Goal: Information Seeking & Learning: Learn about a topic

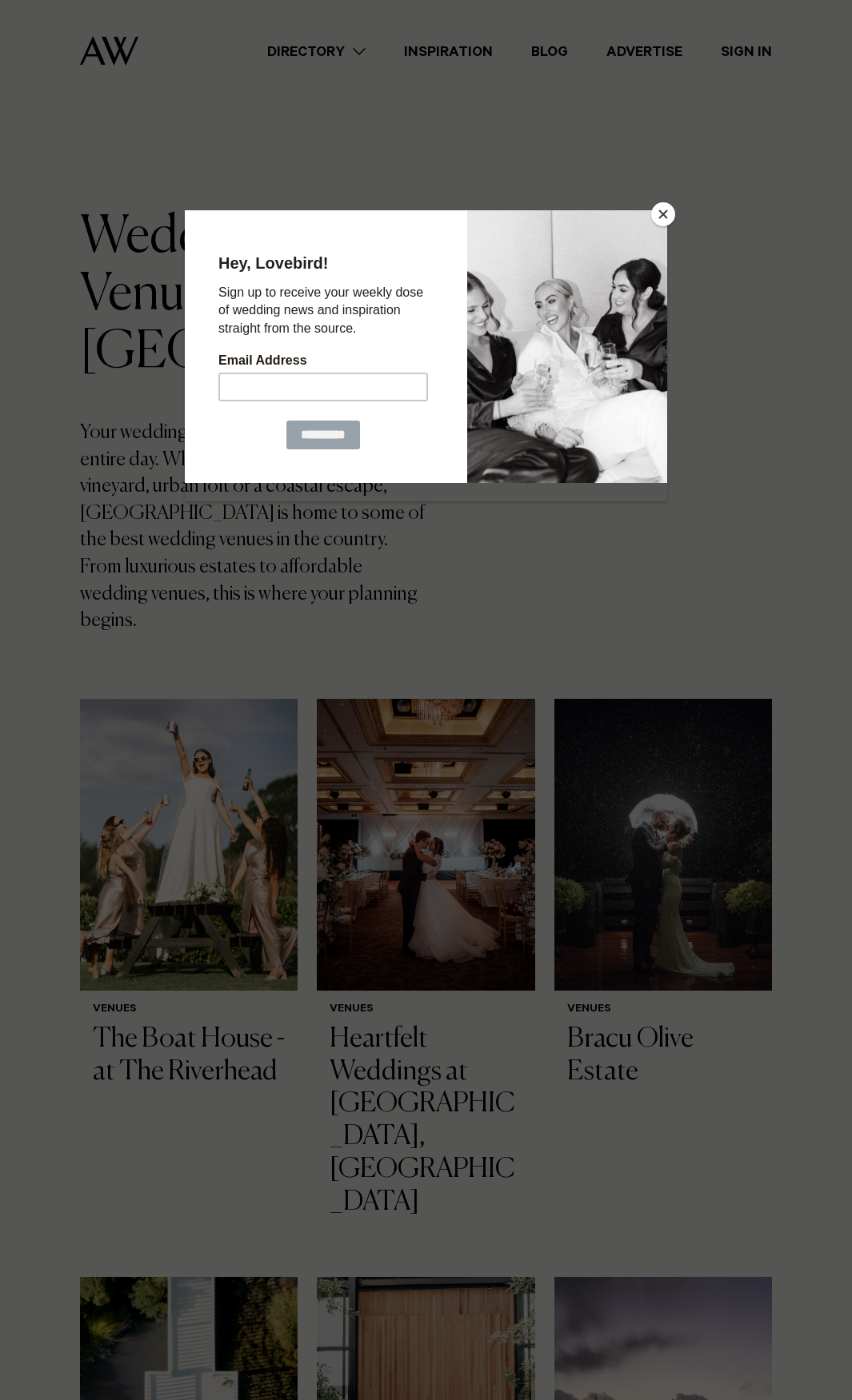
click at [668, 205] on button "Close" at bounding box center [663, 214] width 24 height 24
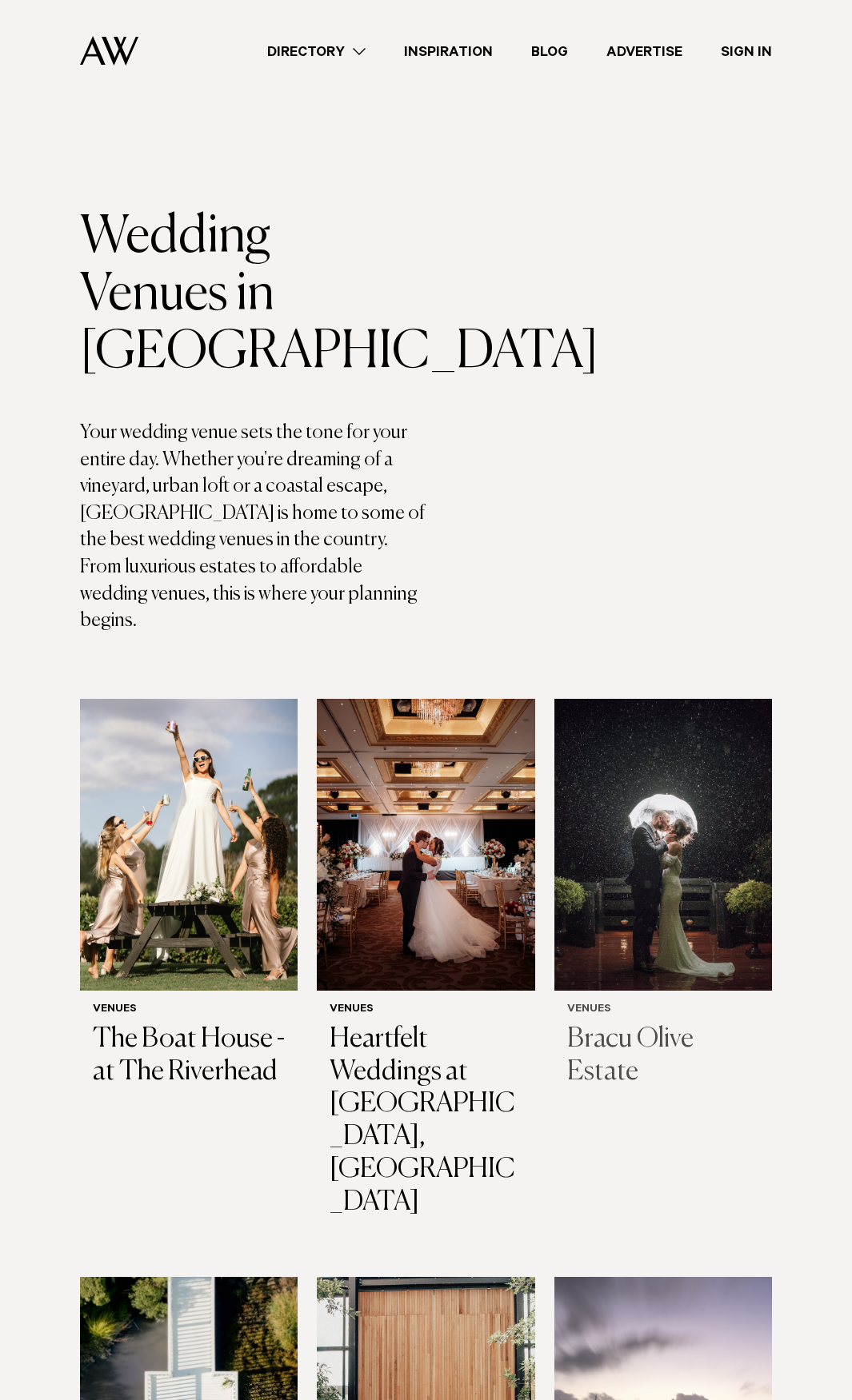
click at [625, 1027] on h3 "Bracu Olive Estate" at bounding box center [663, 1056] width 192 height 66
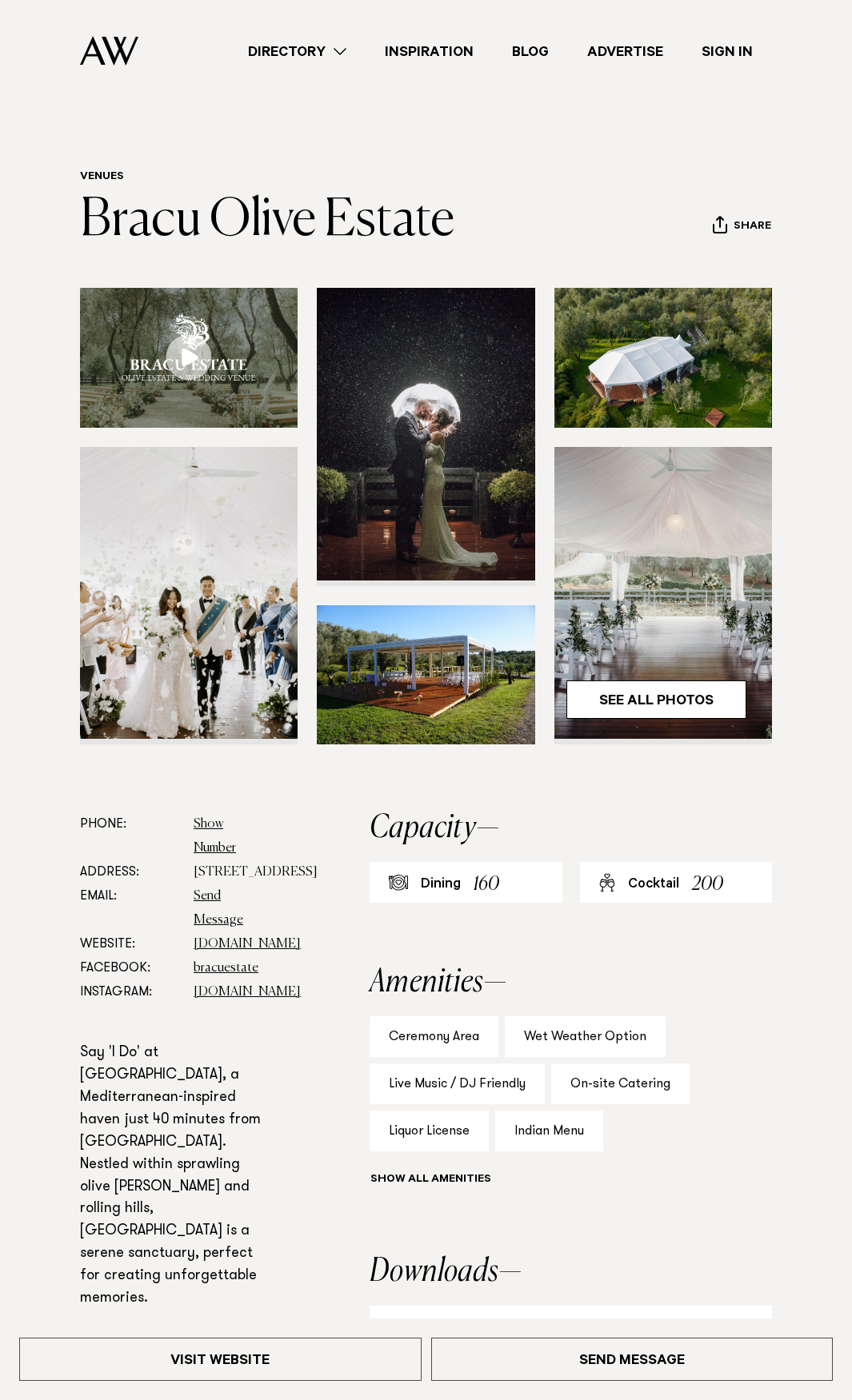
click at [455, 472] on img at bounding box center [425, 434] width 217 height 292
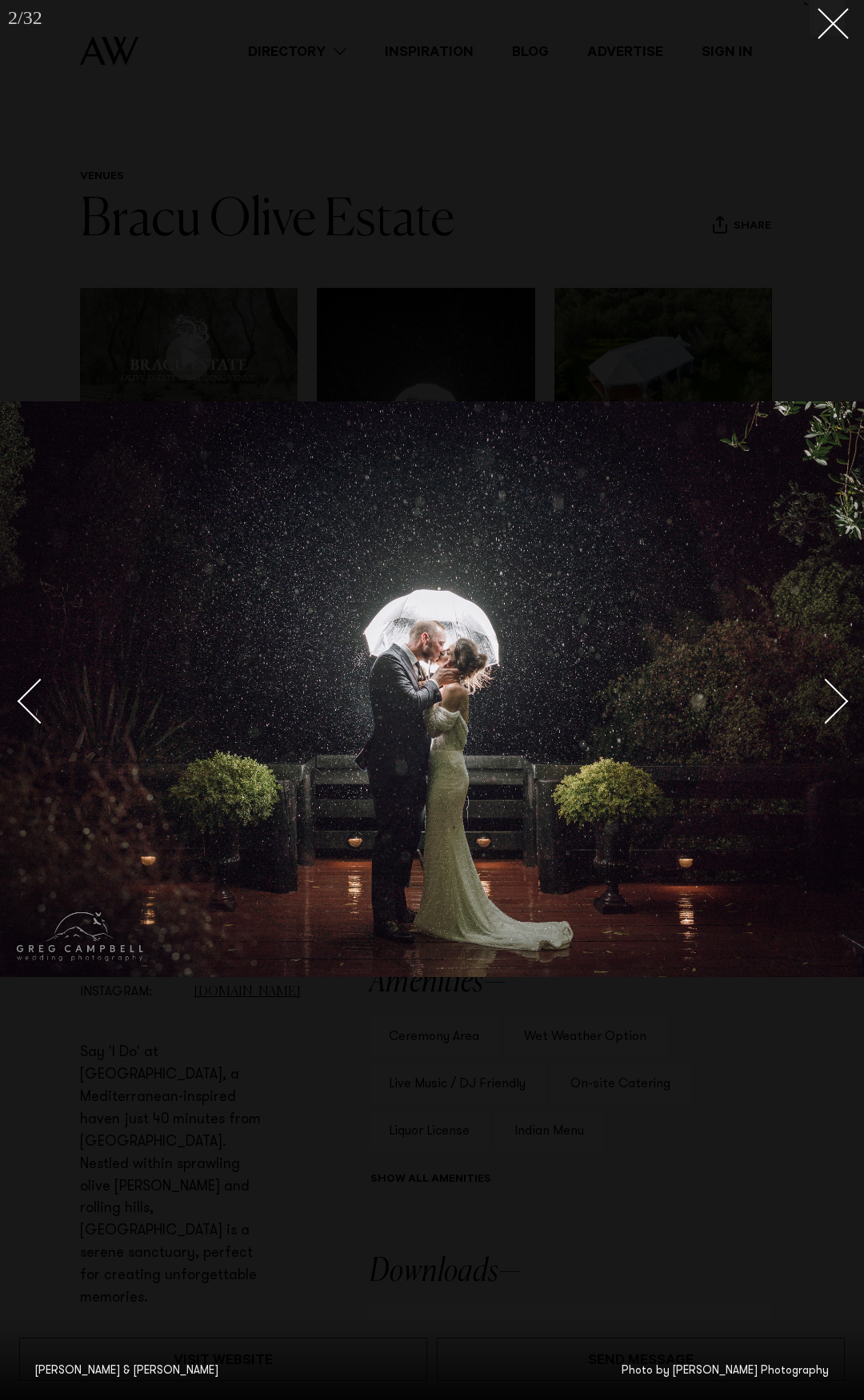
click at [823, 676] on link at bounding box center [816, 700] width 56 height 80
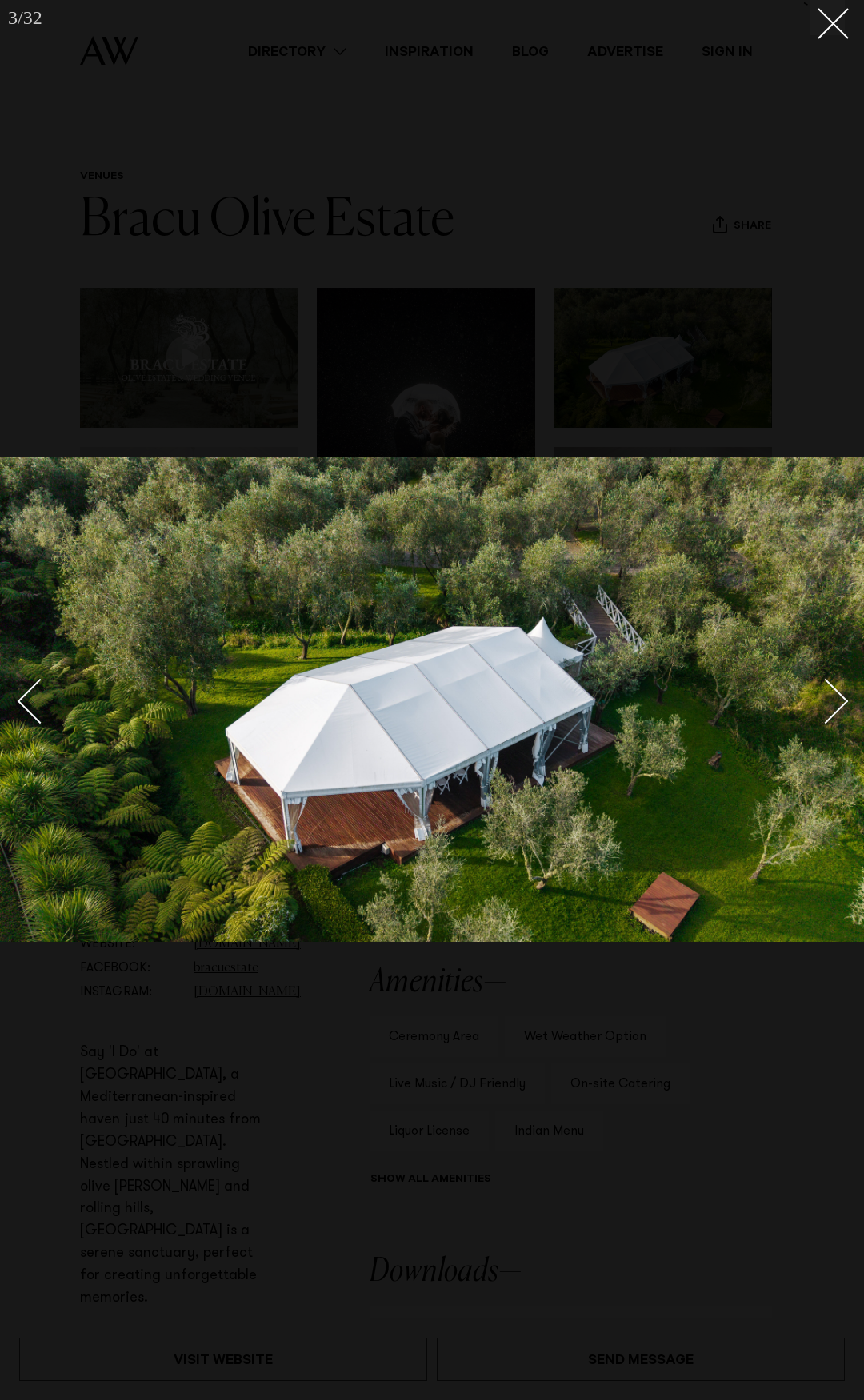
click at [831, 690] on div "Next slide" at bounding box center [826, 701] width 45 height 45
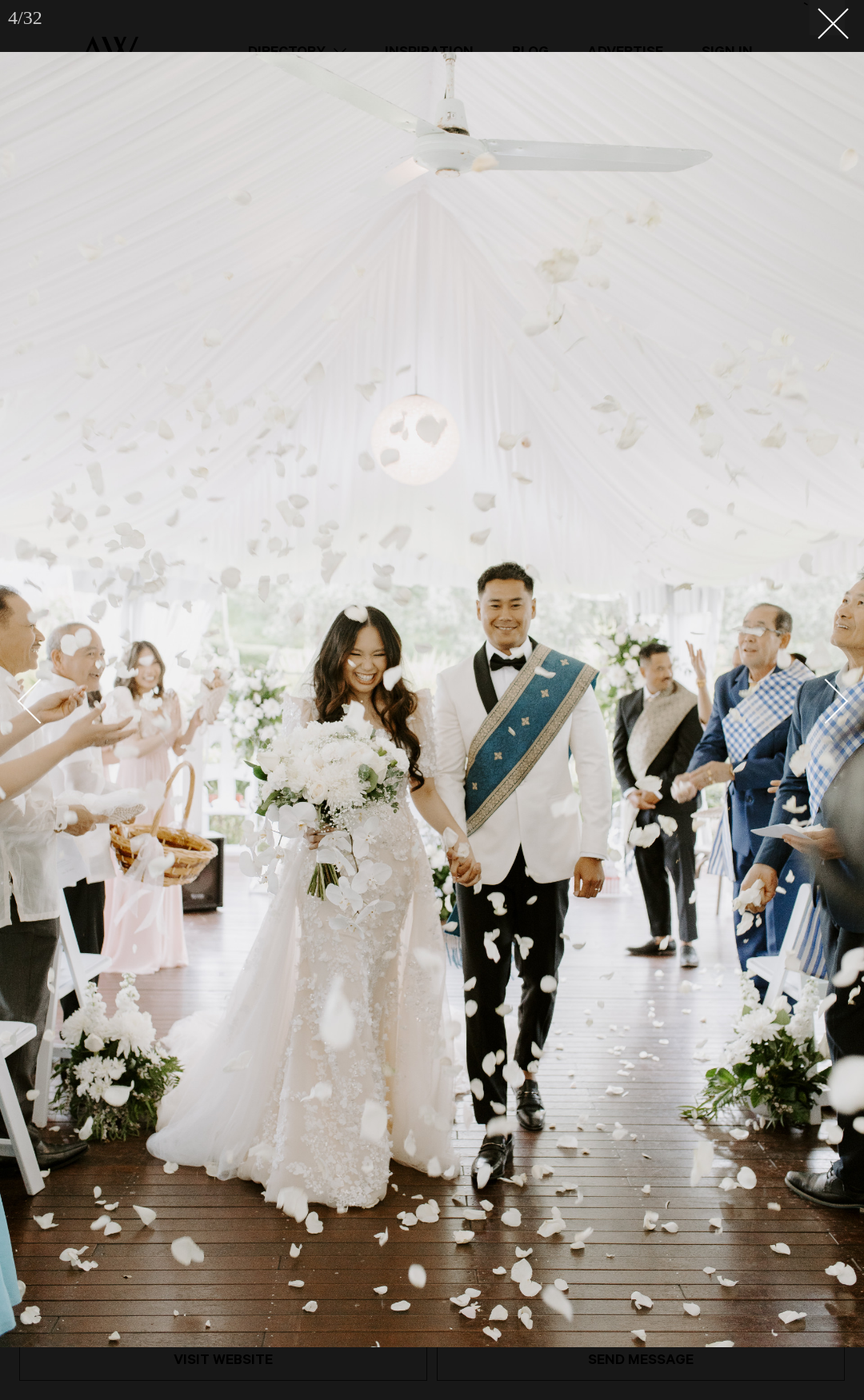
click at [831, 690] on div "Next slide" at bounding box center [826, 701] width 45 height 45
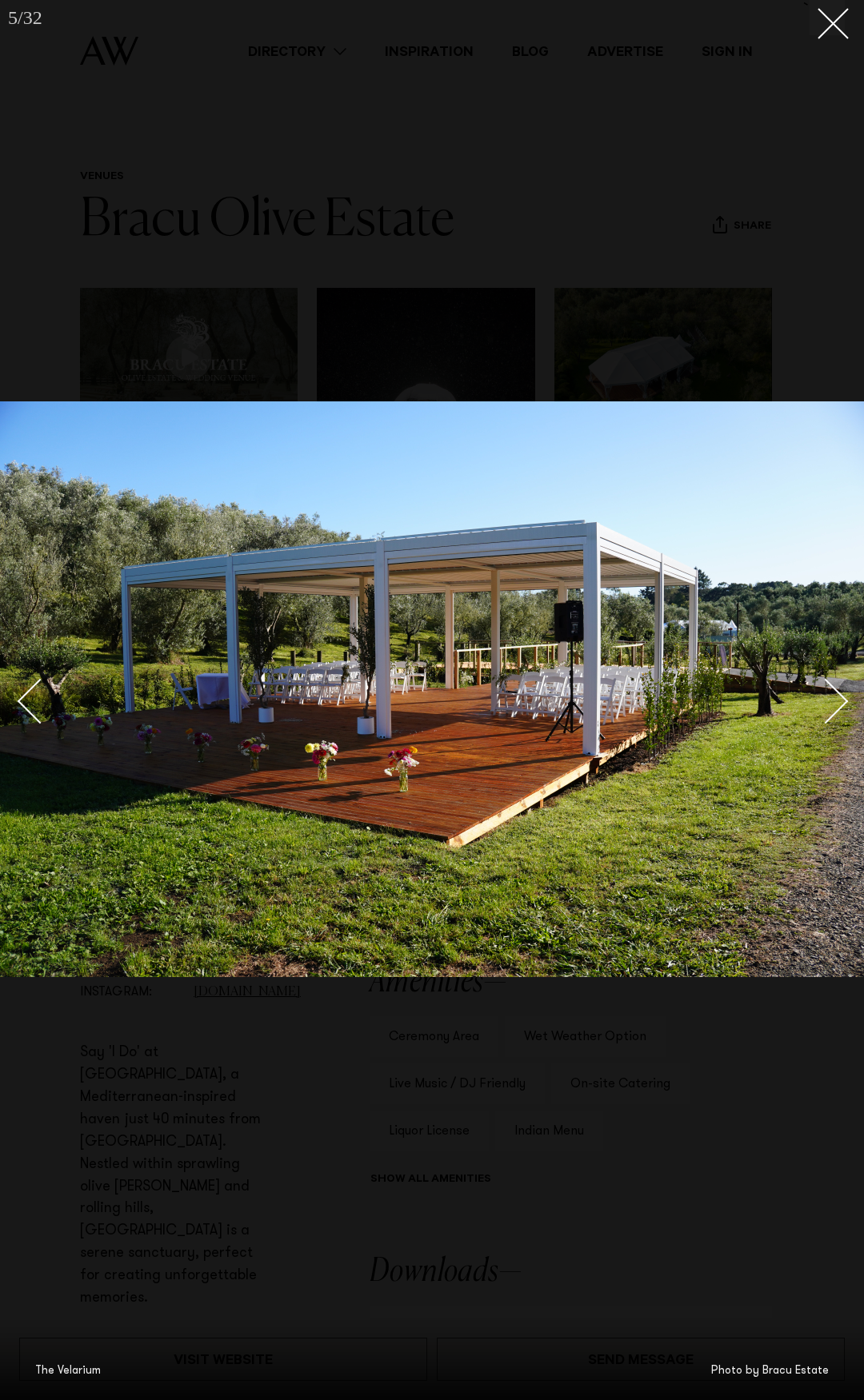
click at [829, 698] on div "Next slide" at bounding box center [826, 701] width 45 height 45
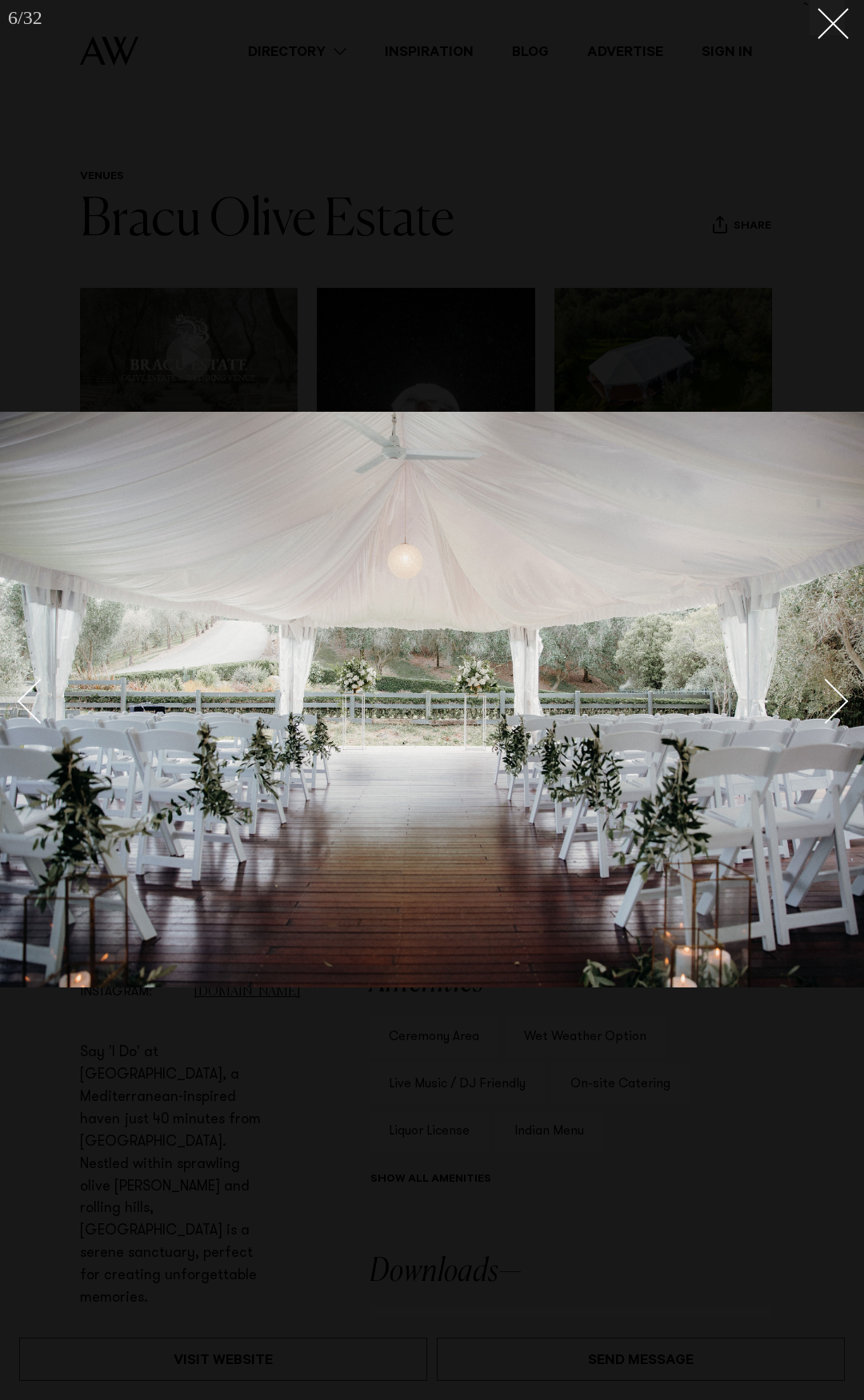
click at [829, 698] on div "Next slide" at bounding box center [826, 701] width 45 height 45
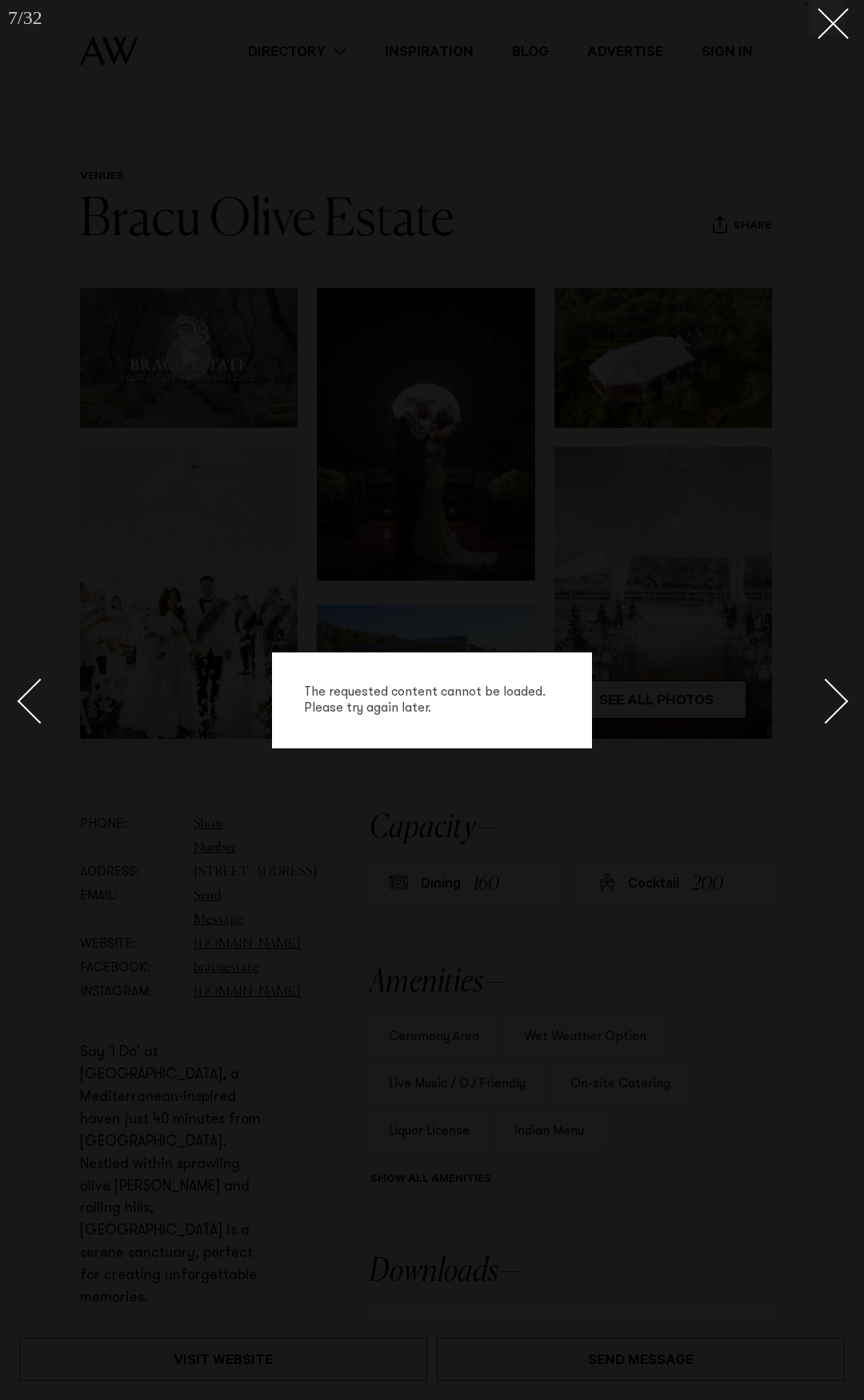
click at [829, 698] on div "Next slide" at bounding box center [826, 701] width 45 height 45
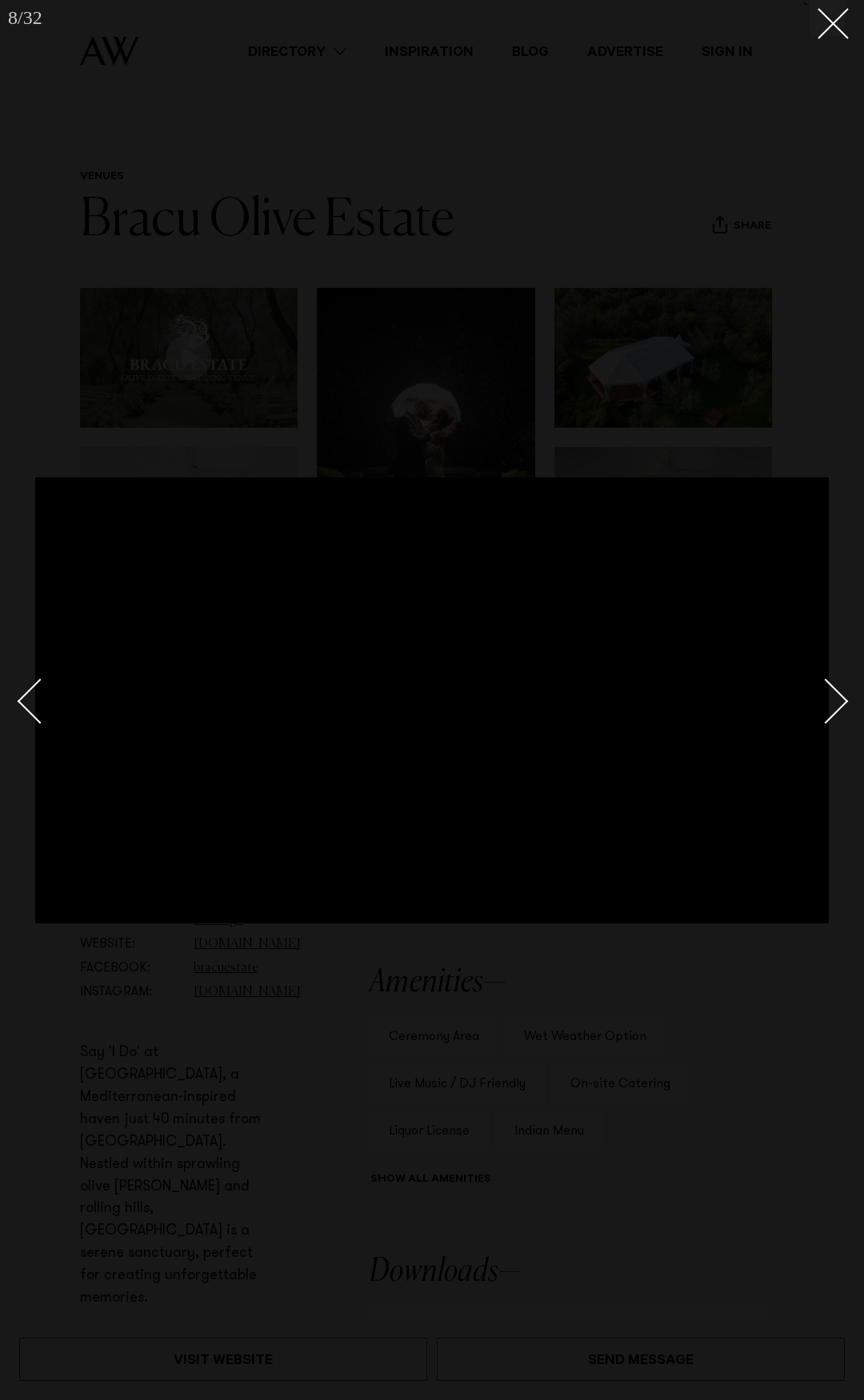
drag, startPoint x: 587, startPoint y: 1106, endPoint x: 586, endPoint y: 1074, distance: 32.0
click at [587, 1095] on div at bounding box center [432, 700] width 864 height 1400
click at [822, 24] on icon at bounding box center [827, 18] width 19 height 19
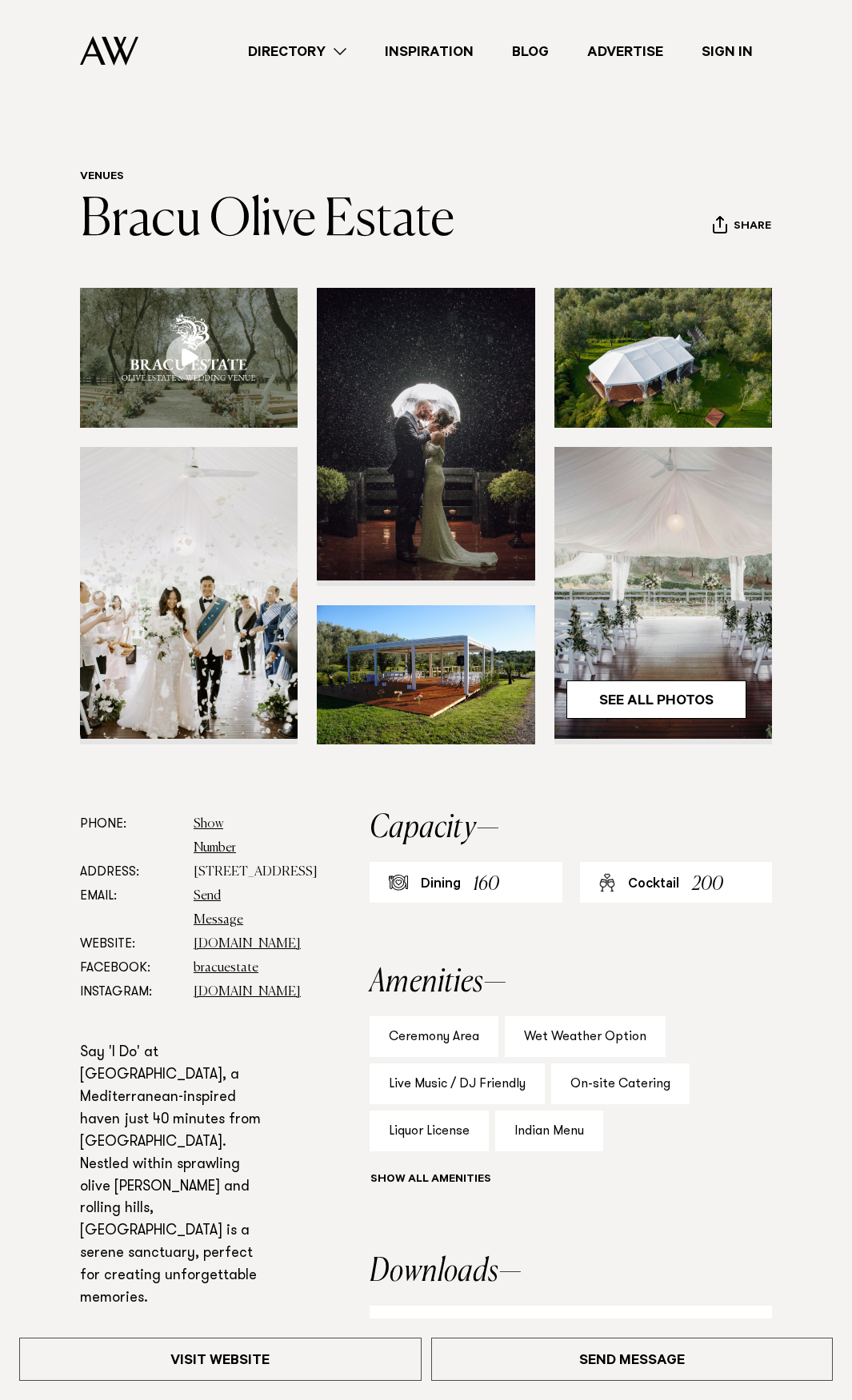
click at [300, 47] on link "Directory" at bounding box center [297, 51] width 137 height 22
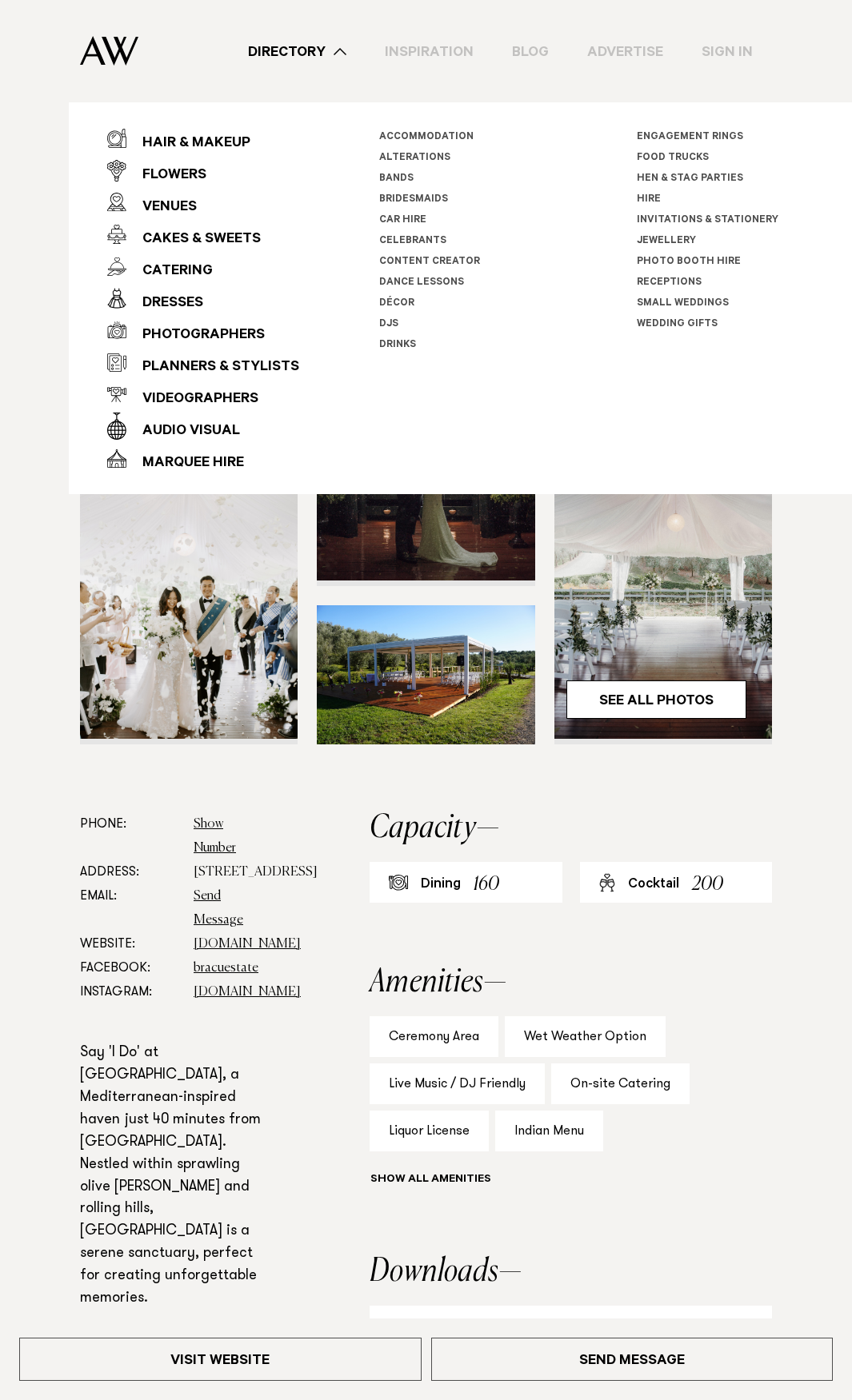
click at [202, 62] on div "Directory Hair & Makeup Flowers Venues Cakes & Sweets" at bounding box center [461, 51] width 621 height 102
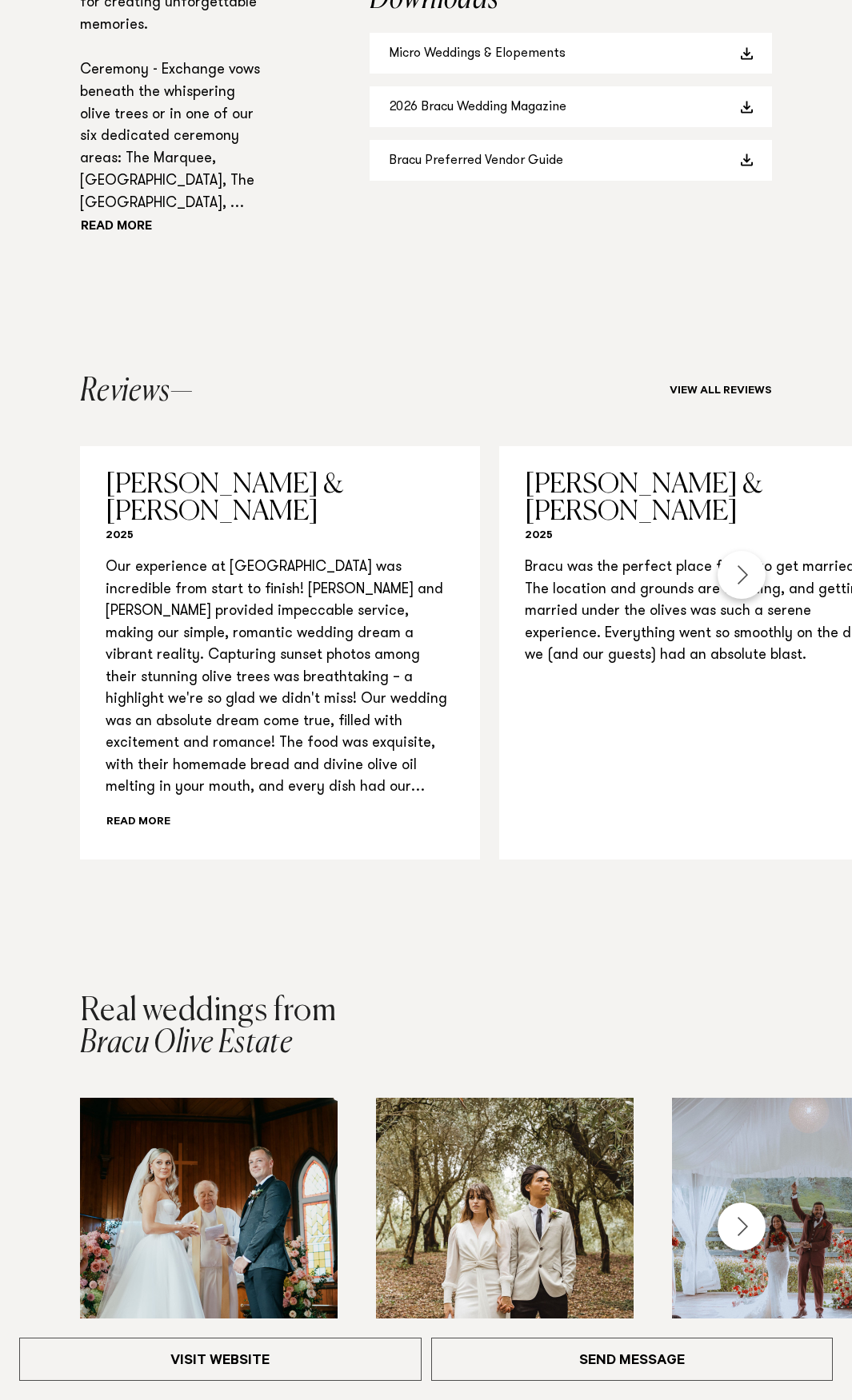
scroll to position [1599, 0]
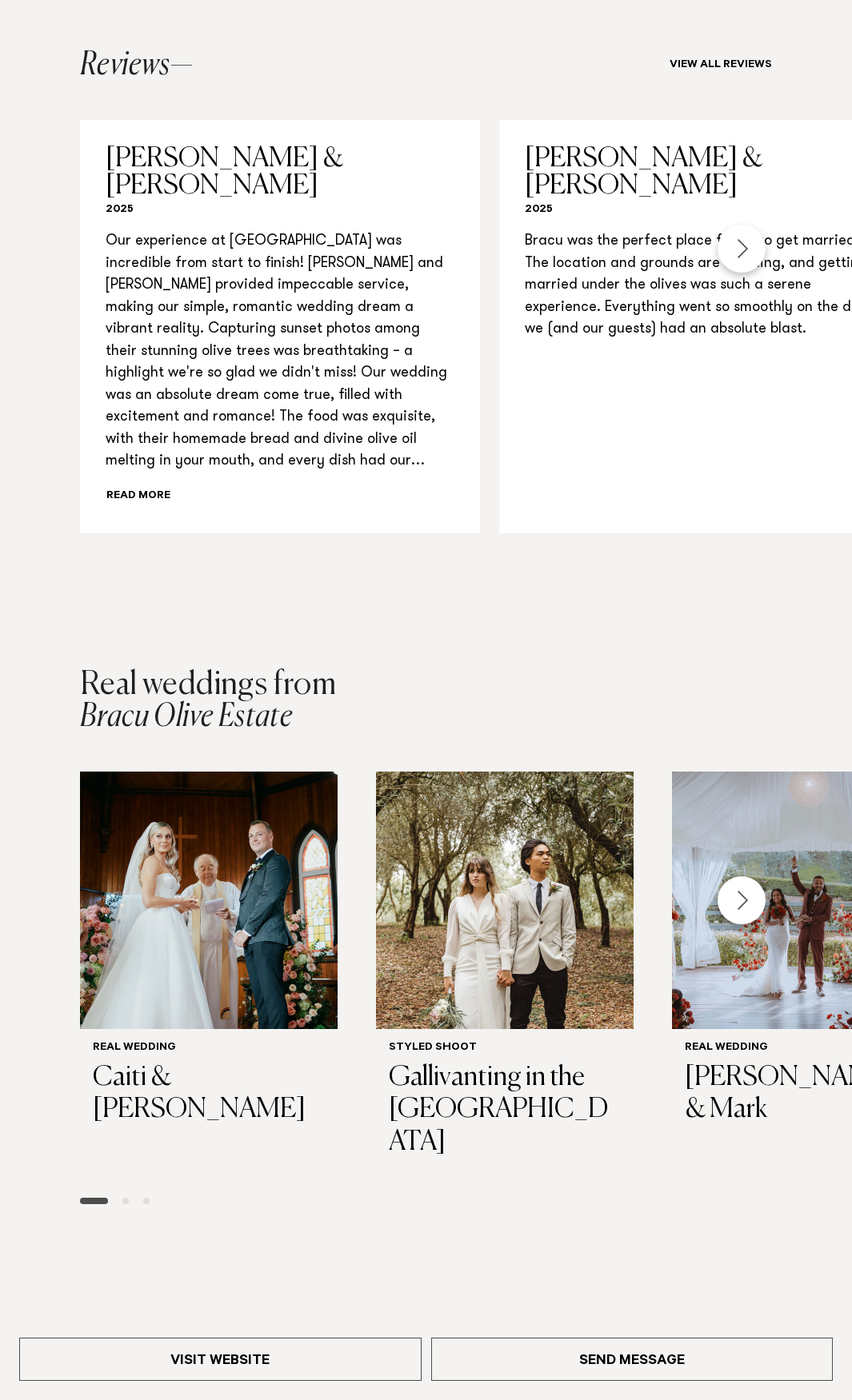
click at [731, 924] on div "Next slide" at bounding box center [741, 900] width 48 height 48
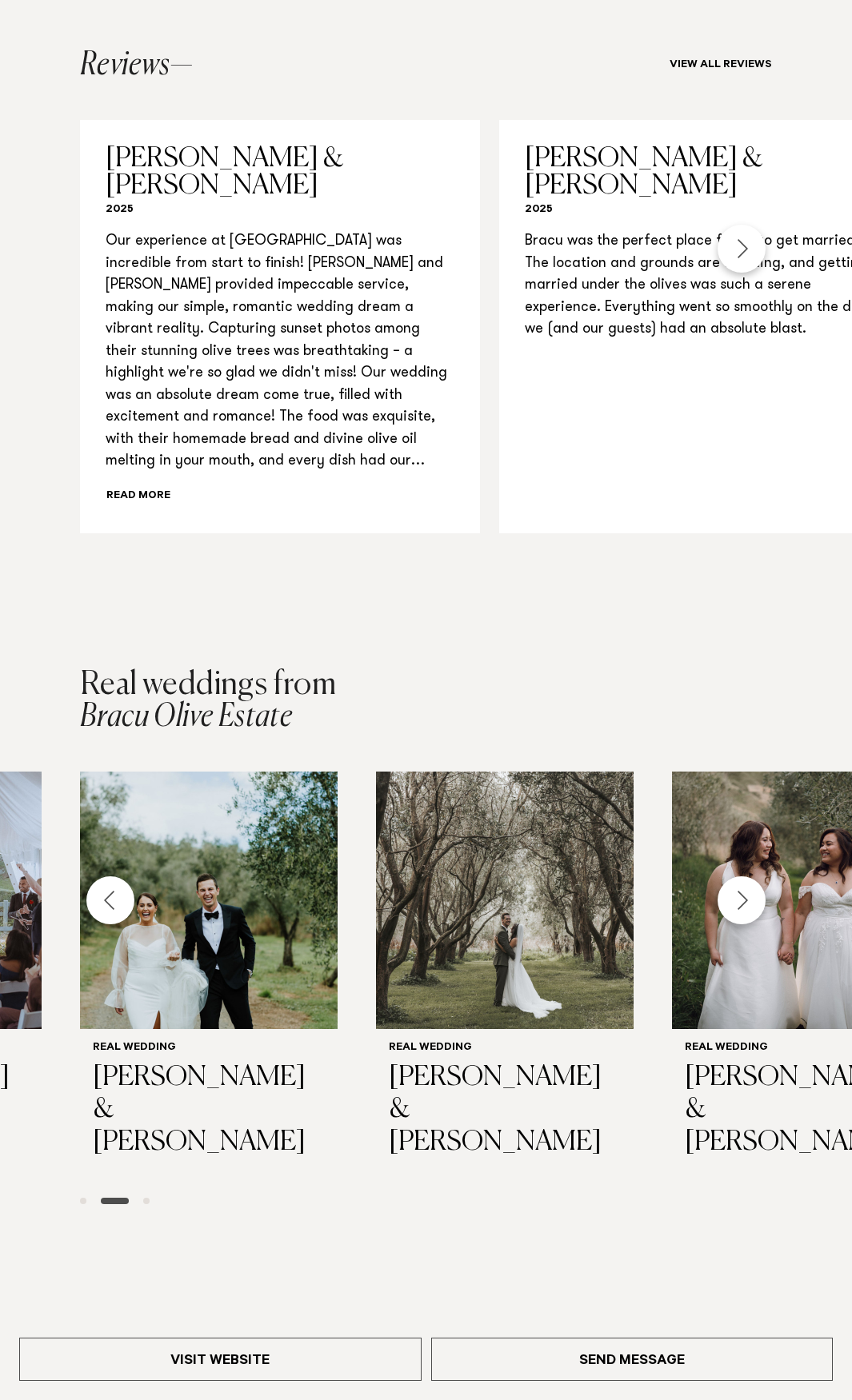
click at [123, 924] on div "Previous slide" at bounding box center [110, 900] width 48 height 48
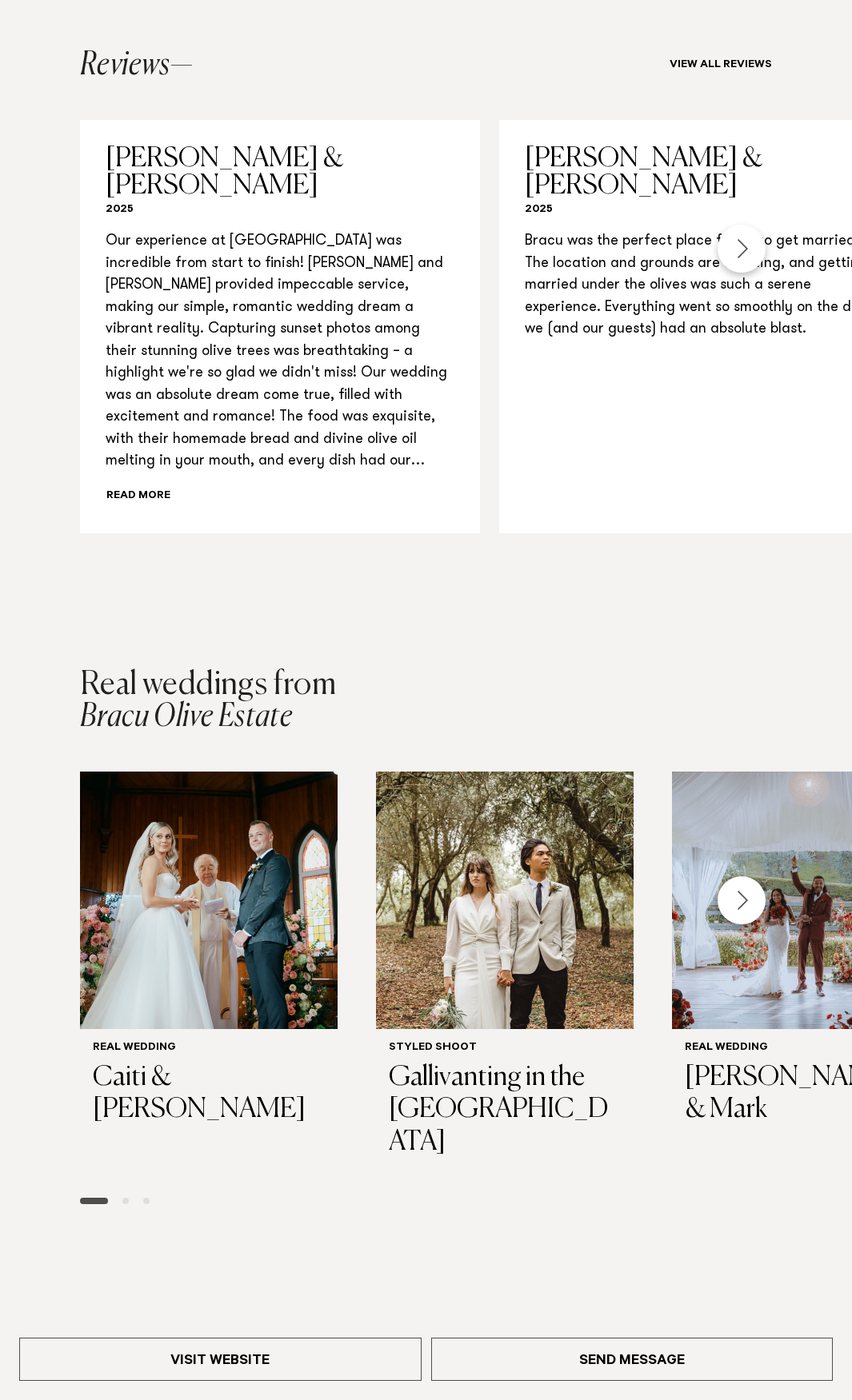
click at [746, 924] on div "Next slide" at bounding box center [741, 900] width 48 height 48
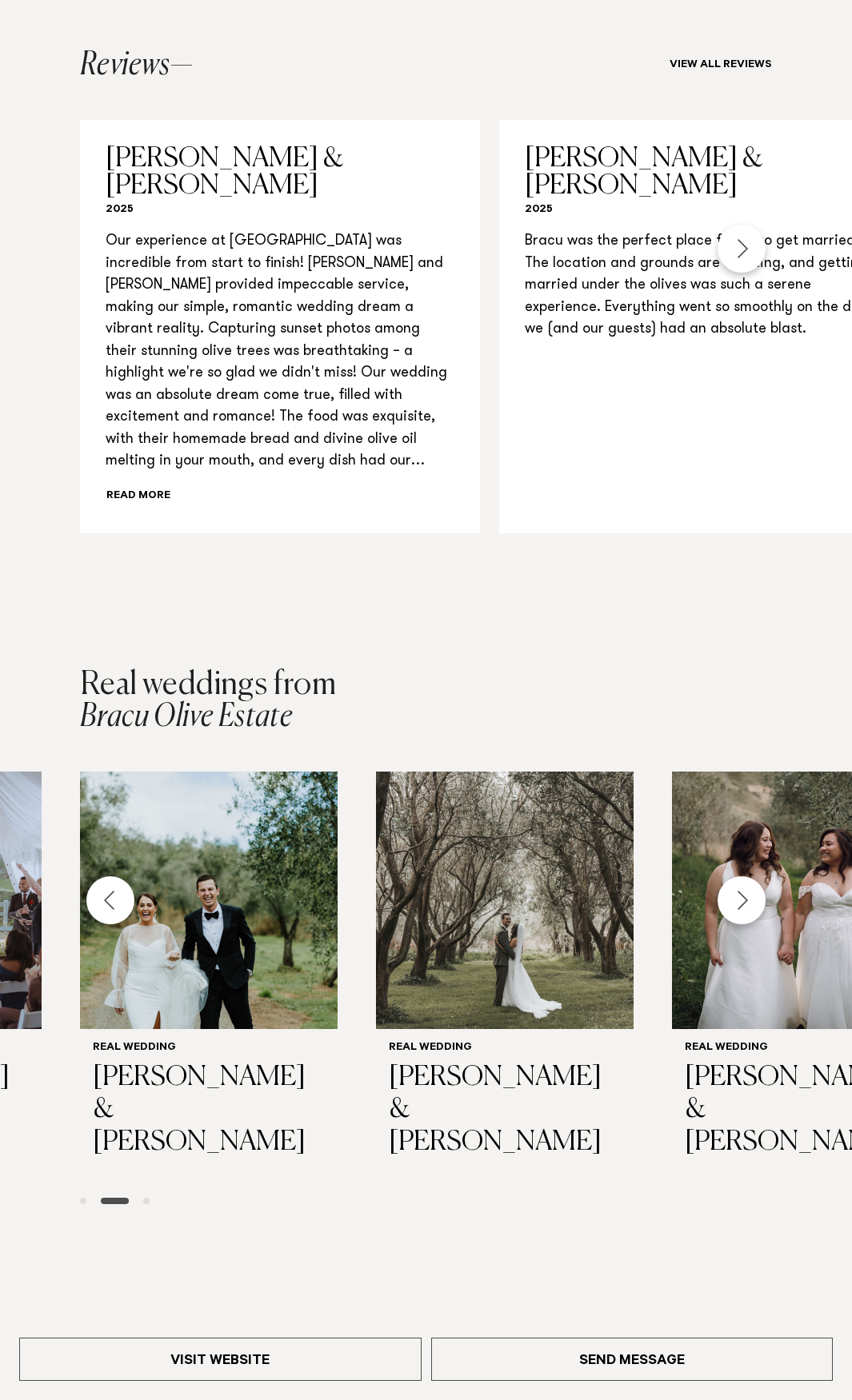
click at [746, 924] on div "Next slide" at bounding box center [741, 900] width 48 height 48
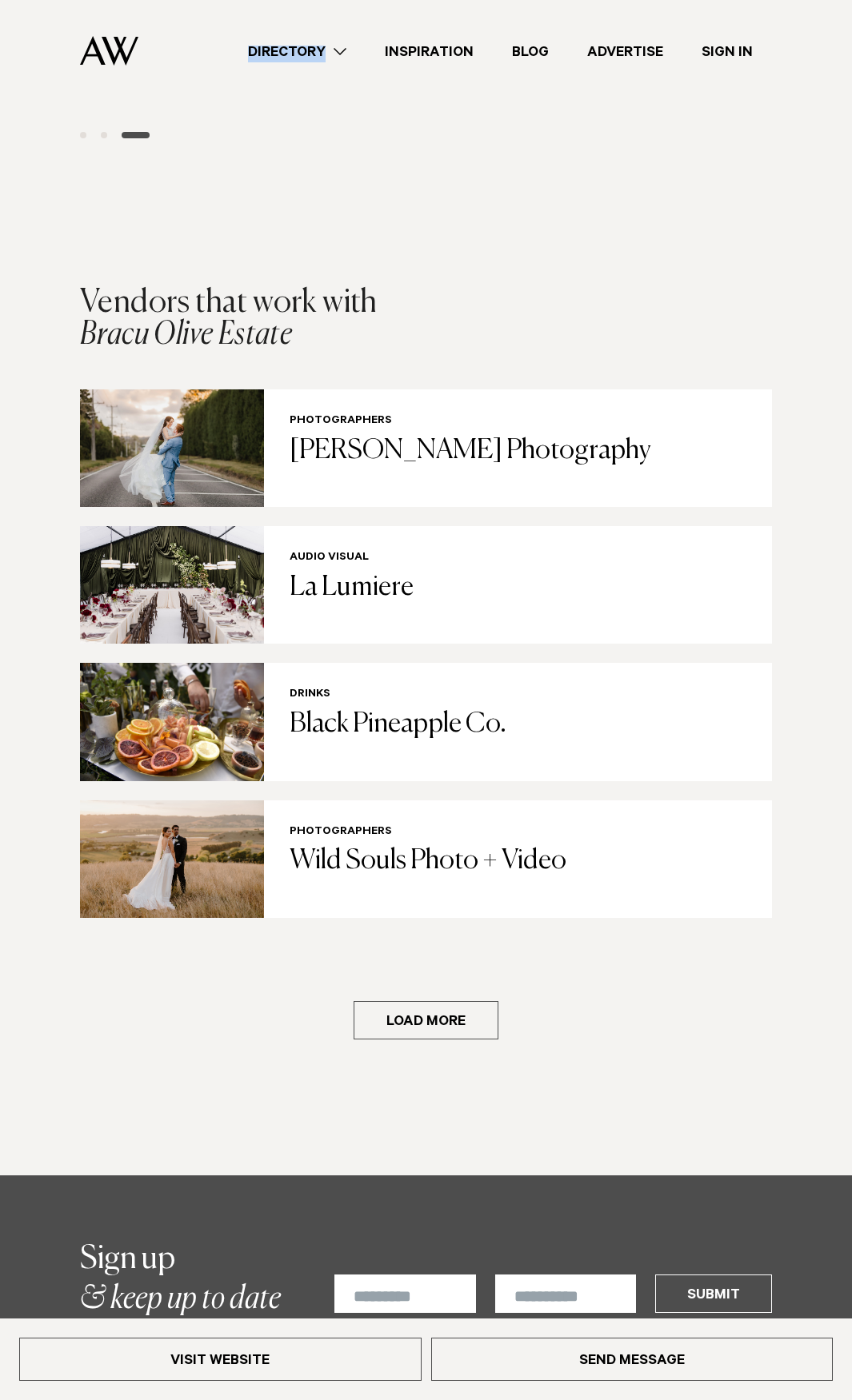
scroll to position [0, 0]
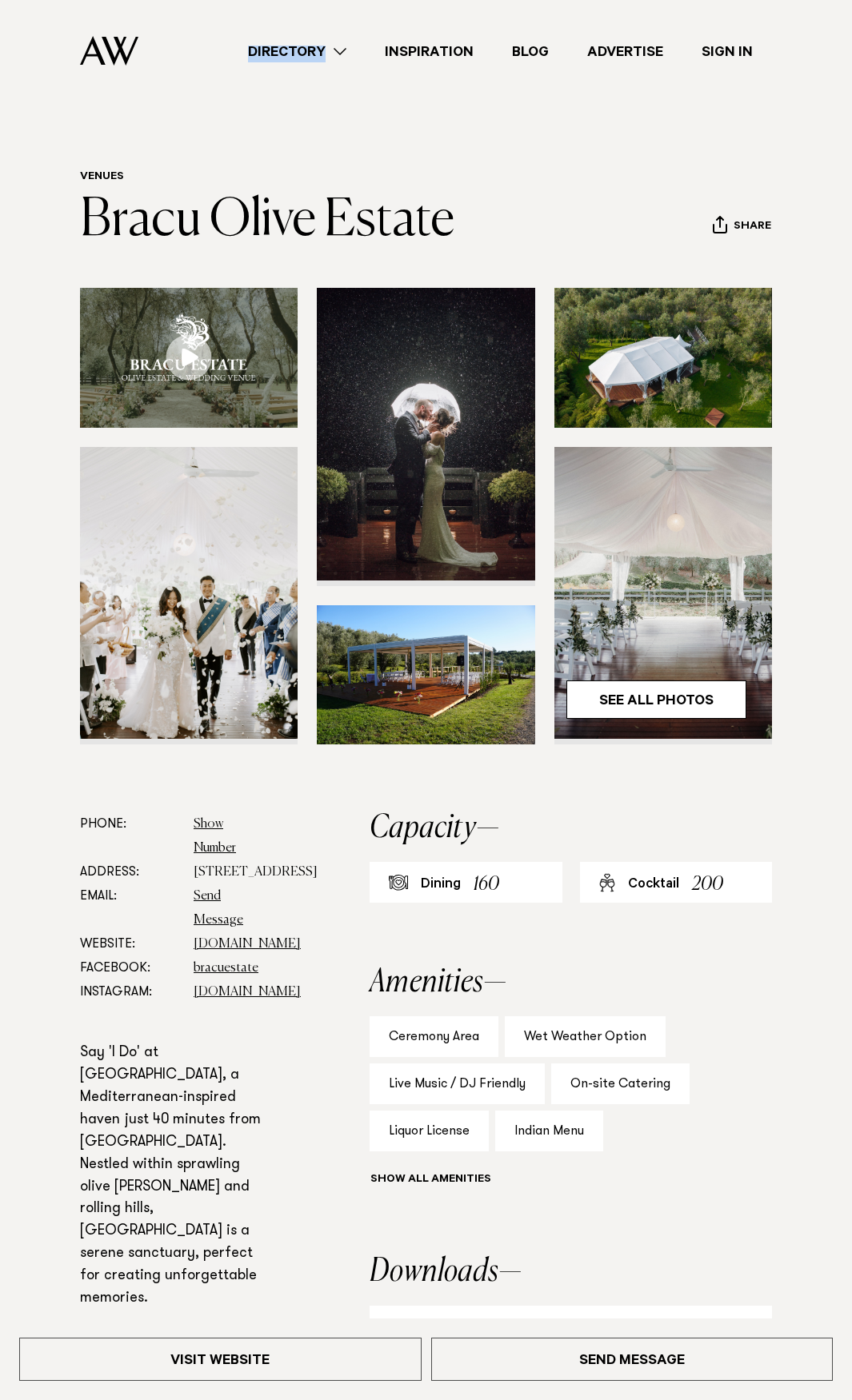
click at [312, 55] on link "Directory" at bounding box center [297, 51] width 137 height 22
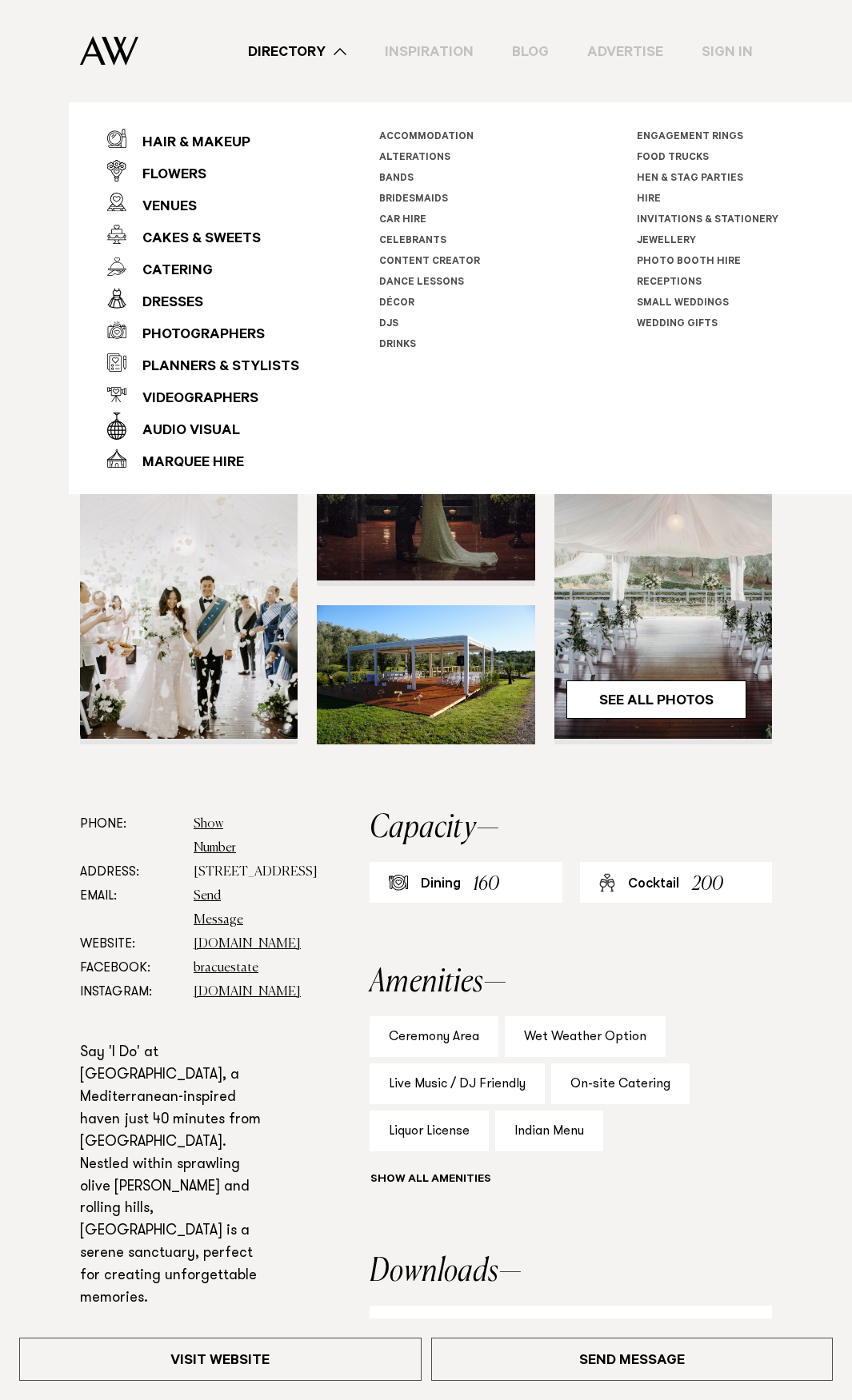
click at [167, 932] on dt "Email:" at bounding box center [131, 908] width 101 height 48
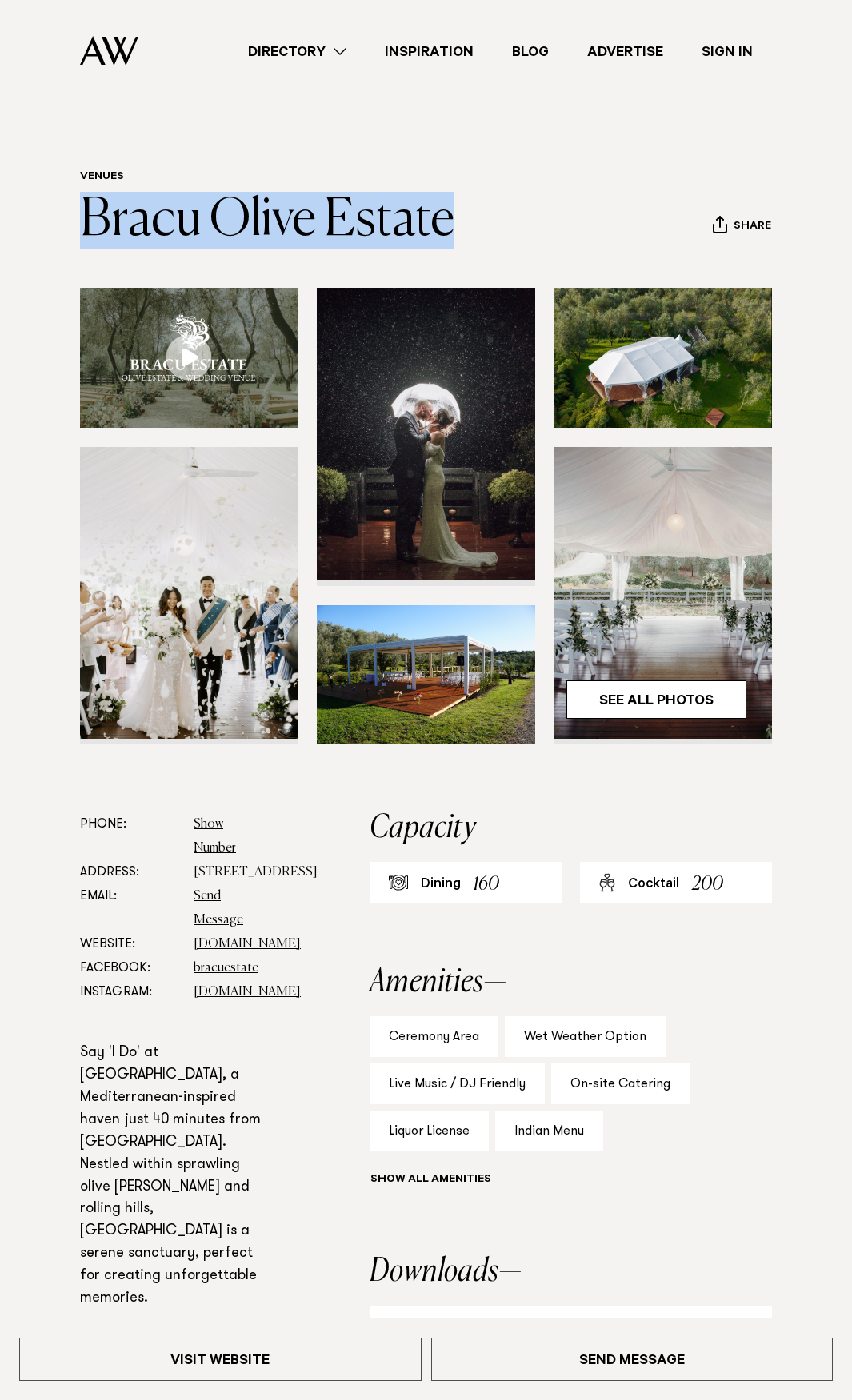
drag, startPoint x: 432, startPoint y: 185, endPoint x: 205, endPoint y: 174, distance: 227.3
click at [205, 174] on header "Venues [GEOGRAPHIC_DATA] Share Copy Link Email twitter facebook" at bounding box center [426, 210] width 692 height 79
copy div "Bracu Olive Estate"
